Goal: Task Accomplishment & Management: Use online tool/utility

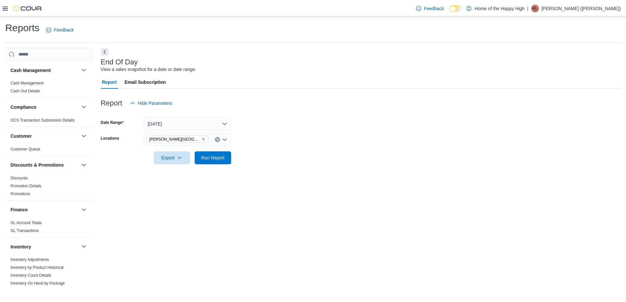
scroll to position [263, 0]
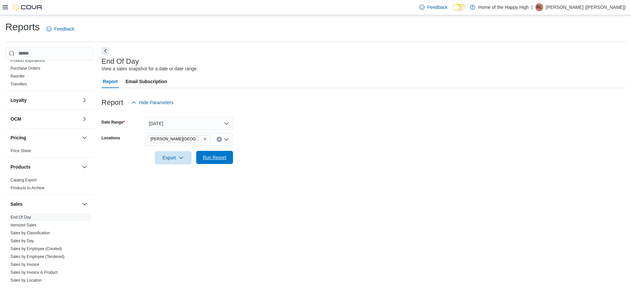
click at [207, 160] on span "Run Report" at bounding box center [215, 157] width 24 height 7
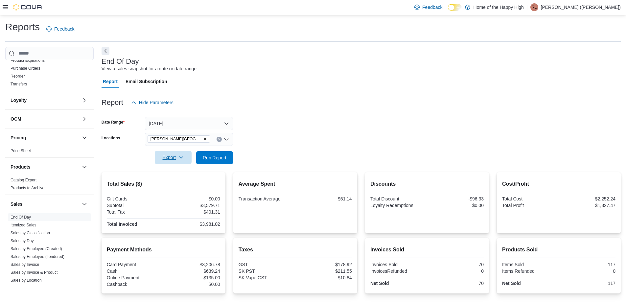
click at [170, 155] on span "Export" at bounding box center [173, 157] width 29 height 13
click at [170, 184] on span "Export to Pdf" at bounding box center [174, 183] width 30 height 5
click at [575, 8] on p "[PERSON_NAME] ([PERSON_NAME])" at bounding box center [581, 7] width 80 height 8
click at [574, 65] on span "Sign Out" at bounding box center [579, 64] width 18 height 7
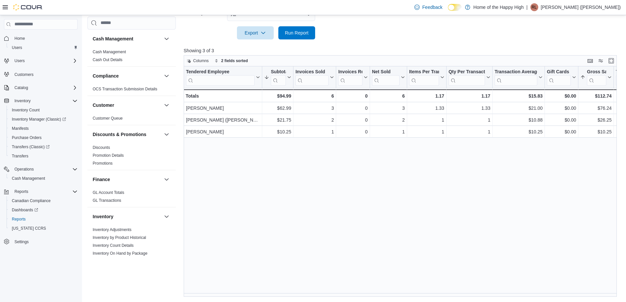
scroll to position [347, 0]
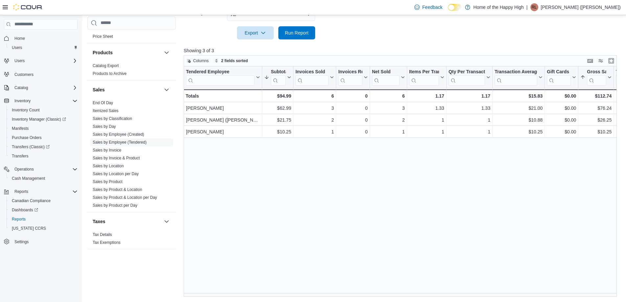
click at [570, 3] on p "[PERSON_NAME] ([PERSON_NAME])" at bounding box center [581, 7] width 80 height 8
click at [575, 65] on span "Sign Out" at bounding box center [579, 64] width 18 height 7
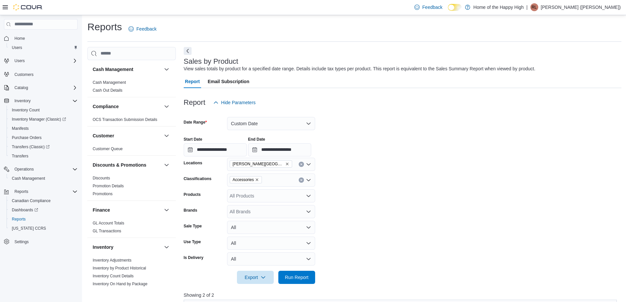
scroll to position [347, 0]
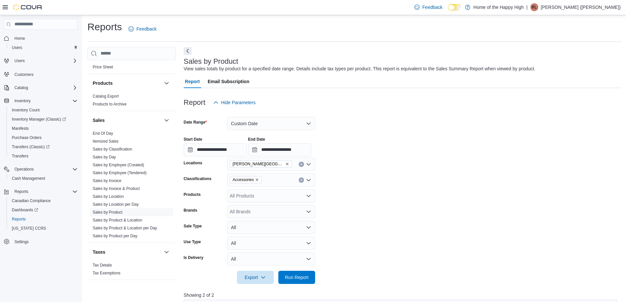
drag, startPoint x: 582, startPoint y: 10, endPoint x: 580, endPoint y: 20, distance: 10.7
click at [582, 10] on p "[PERSON_NAME] ([PERSON_NAME])" at bounding box center [581, 7] width 80 height 8
click at [571, 63] on span "Sign Out" at bounding box center [579, 64] width 18 height 7
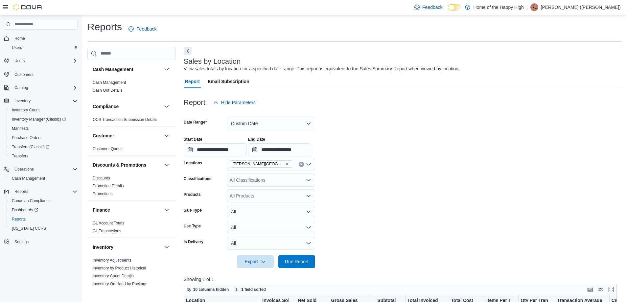
click at [601, 3] on p "[PERSON_NAME] ([PERSON_NAME])" at bounding box center [581, 7] width 80 height 8
click at [571, 64] on span "Sign Out" at bounding box center [579, 64] width 18 height 7
